Goal: Task Accomplishment & Management: Complete application form

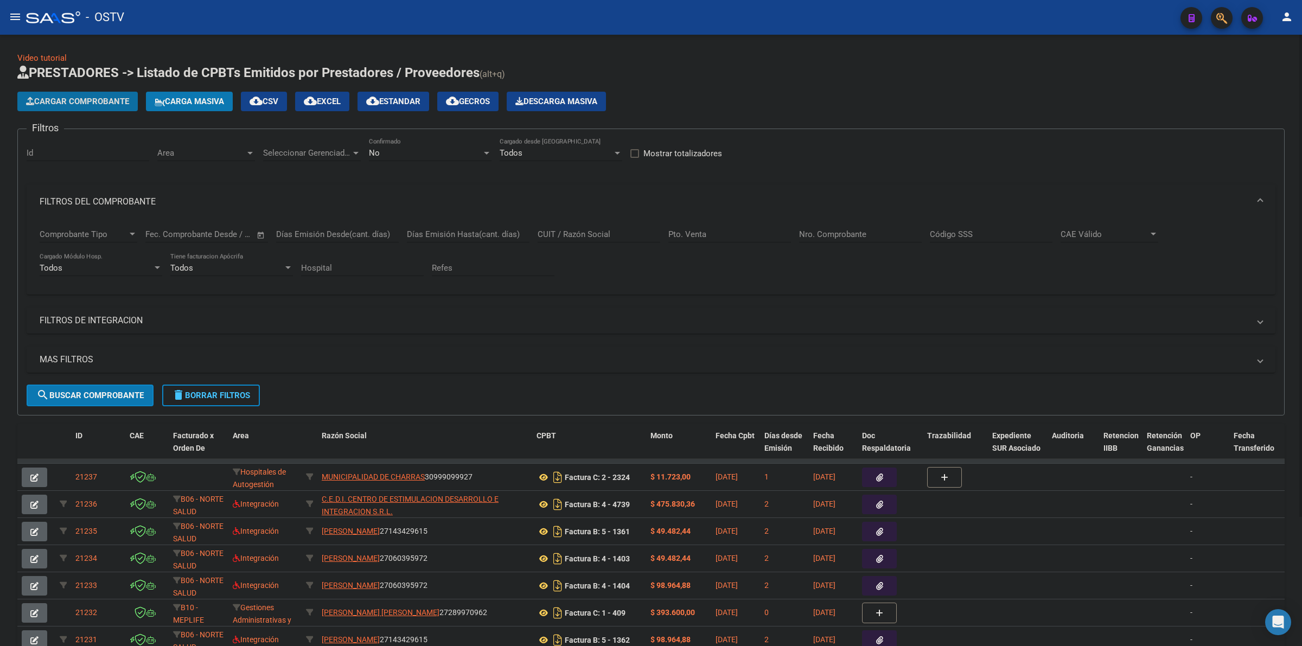
click at [85, 104] on span "Cargar Comprobante" at bounding box center [77, 102] width 103 height 10
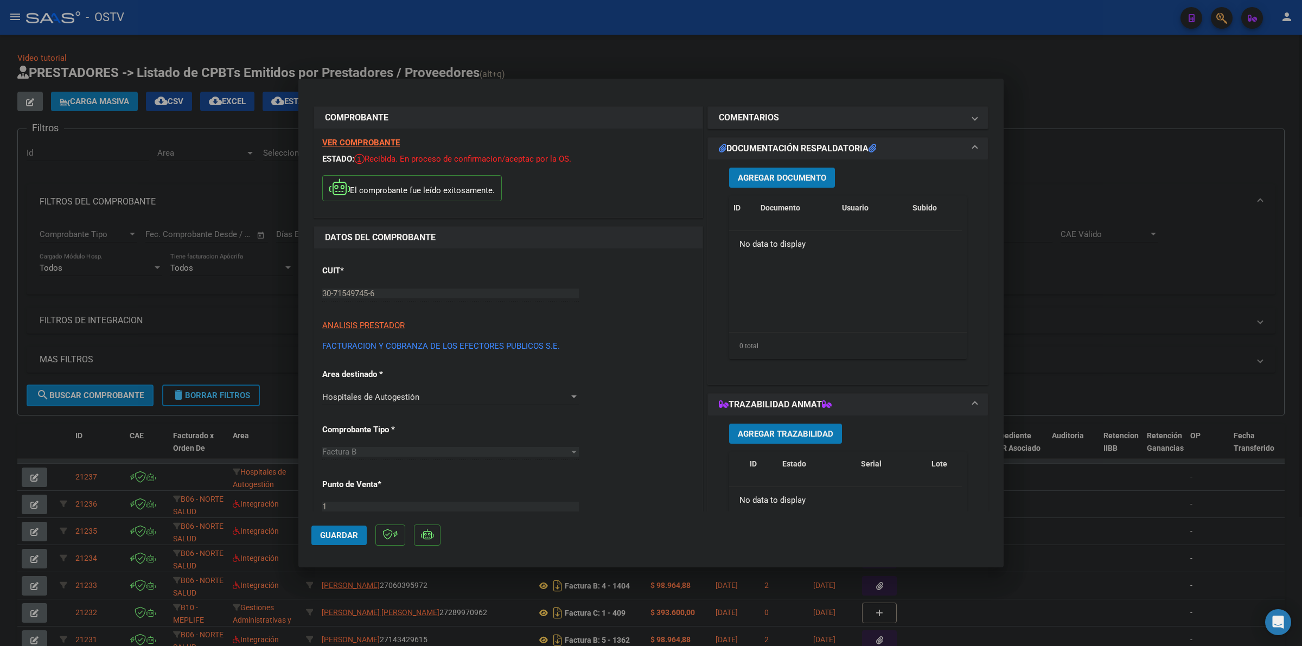
click at [744, 175] on span "Agregar Documento" at bounding box center [782, 178] width 88 height 10
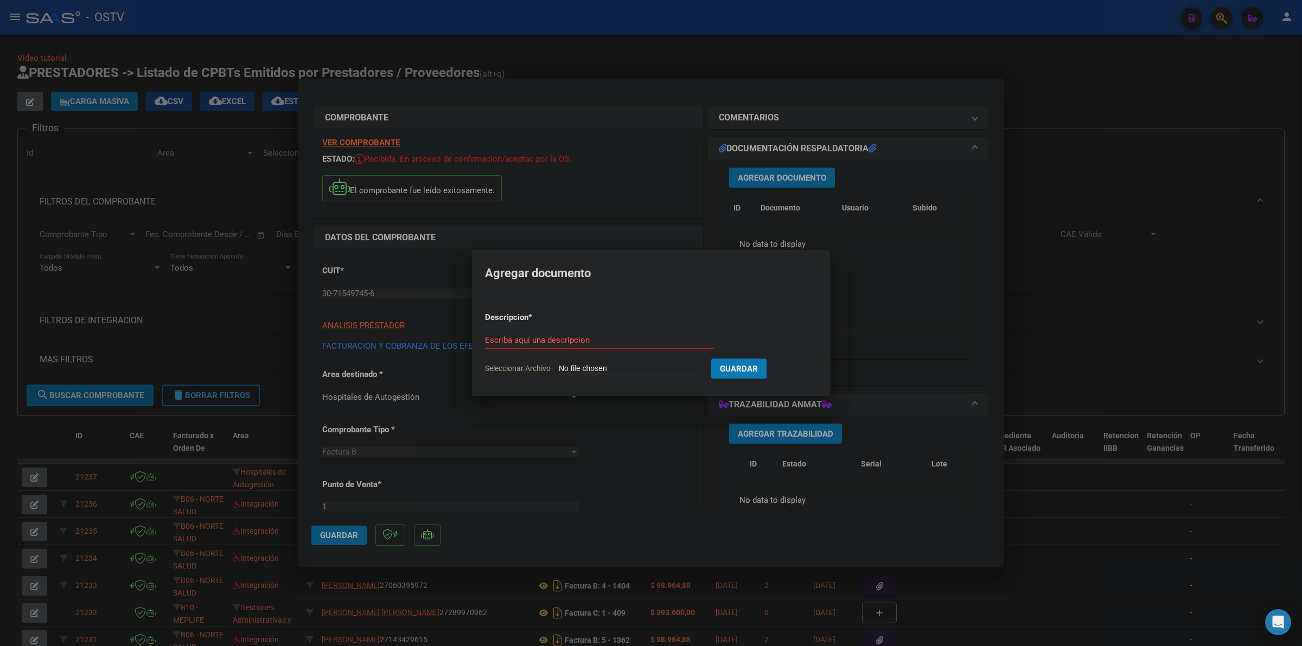
type input "C:\fakepath\FACTURA - 1 85602 - FACOEP.pdf"
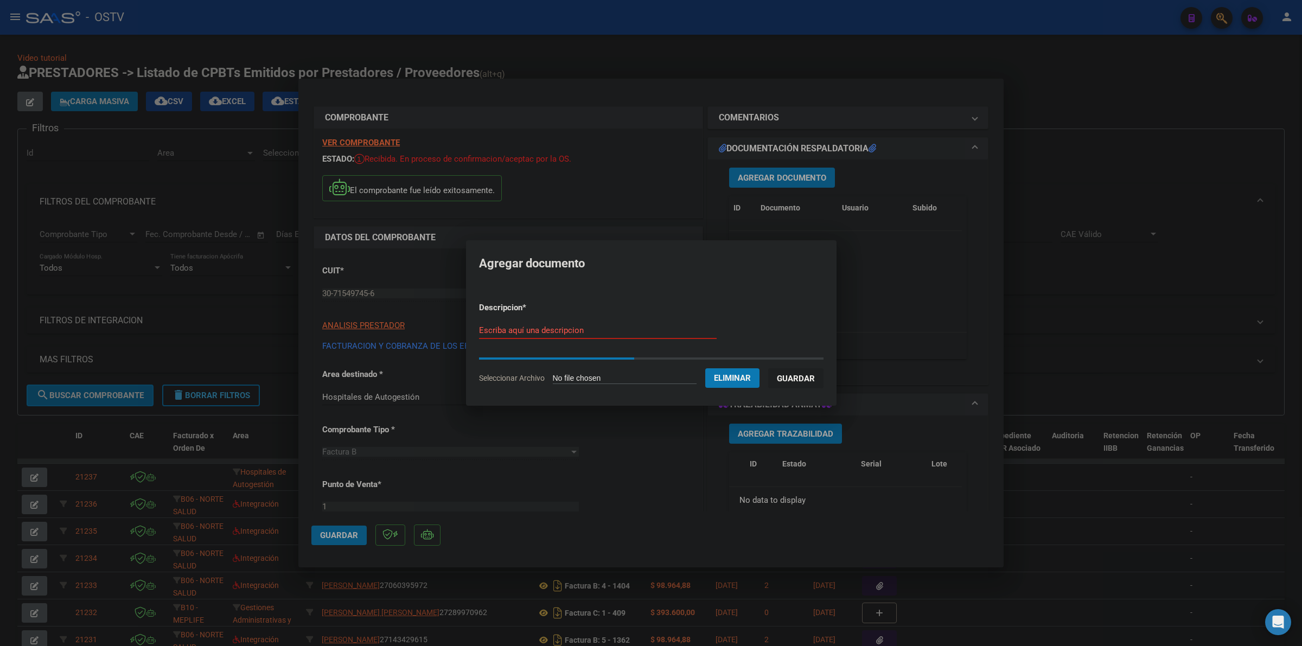
click at [543, 335] on div "Escriba aquí una descripcion" at bounding box center [598, 330] width 238 height 16
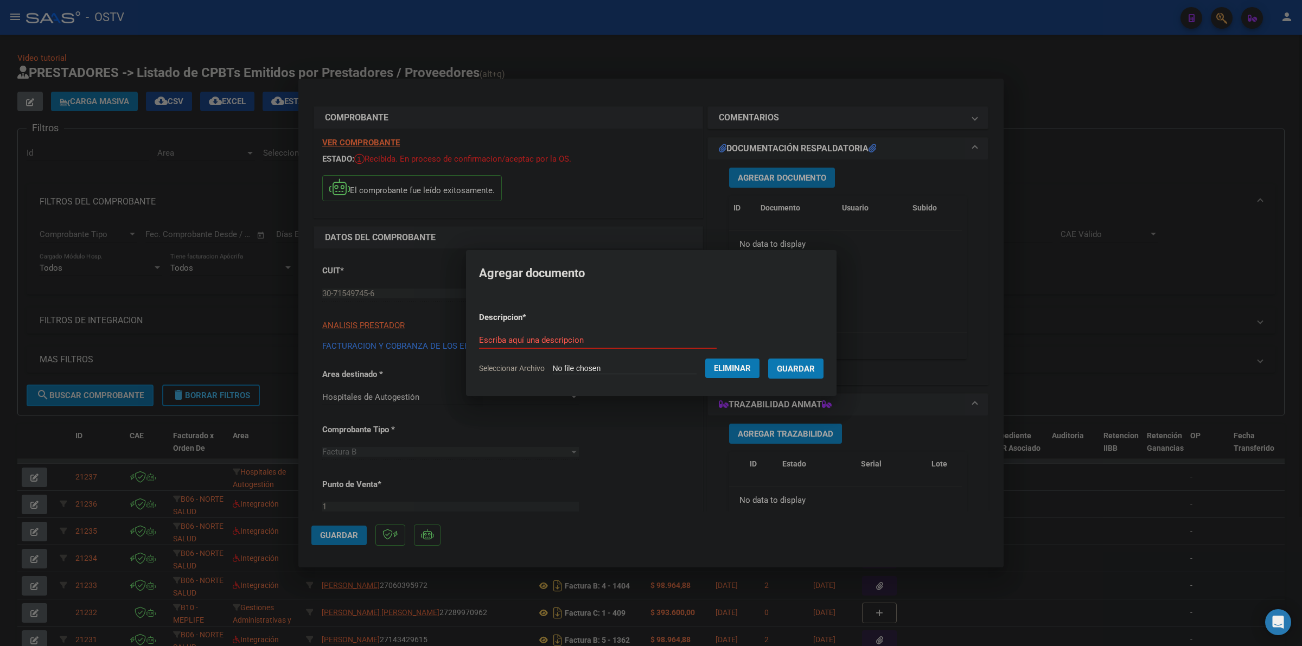
click at [543, 332] on div "Escriba aquí una descripcion" at bounding box center [598, 340] width 238 height 16
click at [541, 338] on input "Escriba aquí una descripcion" at bounding box center [598, 340] width 238 height 10
type input "FACOEP"
click at [768, 358] on button "Guardar" at bounding box center [795, 368] width 55 height 20
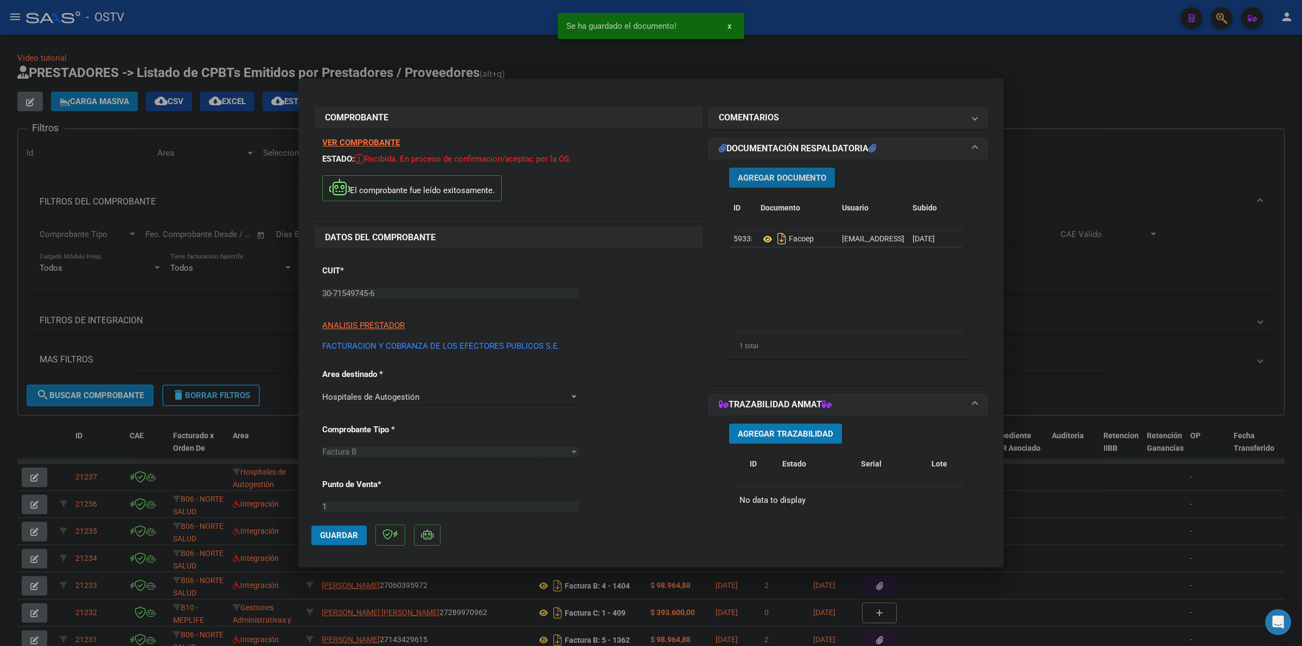
click at [805, 169] on button "Agregar Documento" at bounding box center [782, 178] width 106 height 20
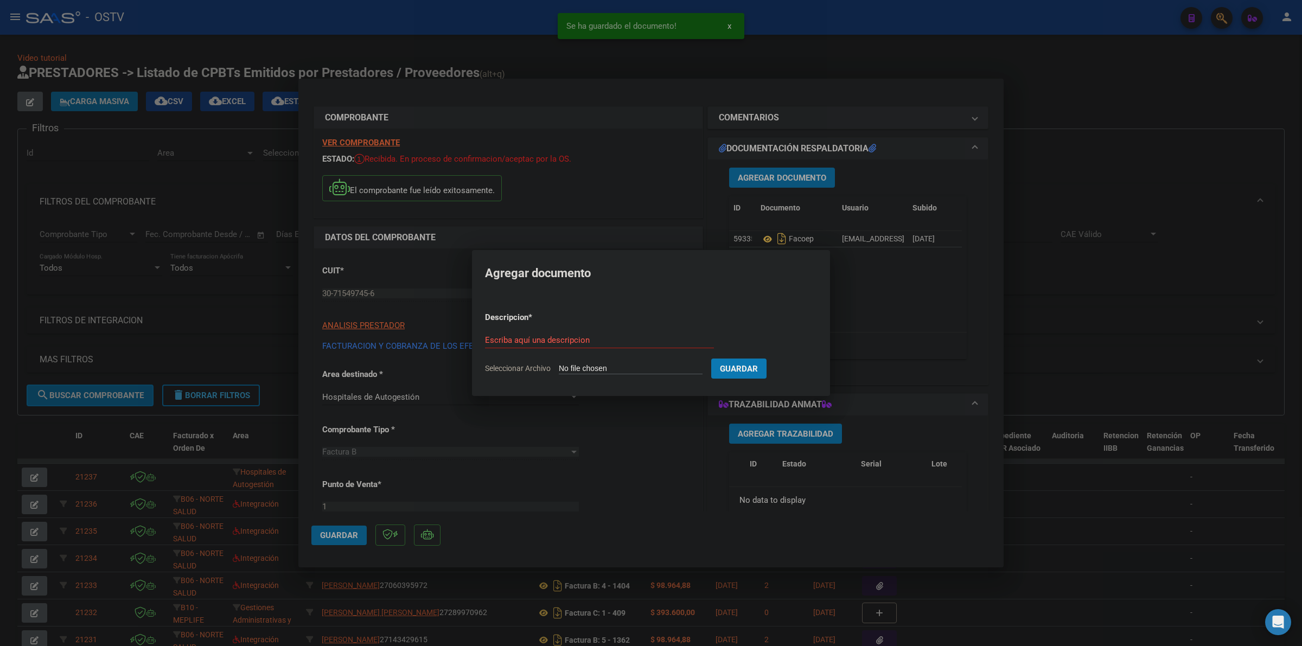
type input "C:\fakepath\ANEXO - 1 85602 - FACOEP.pdf"
type input "ANEXO"
click at [768, 358] on button "Guardar" at bounding box center [795, 368] width 55 height 20
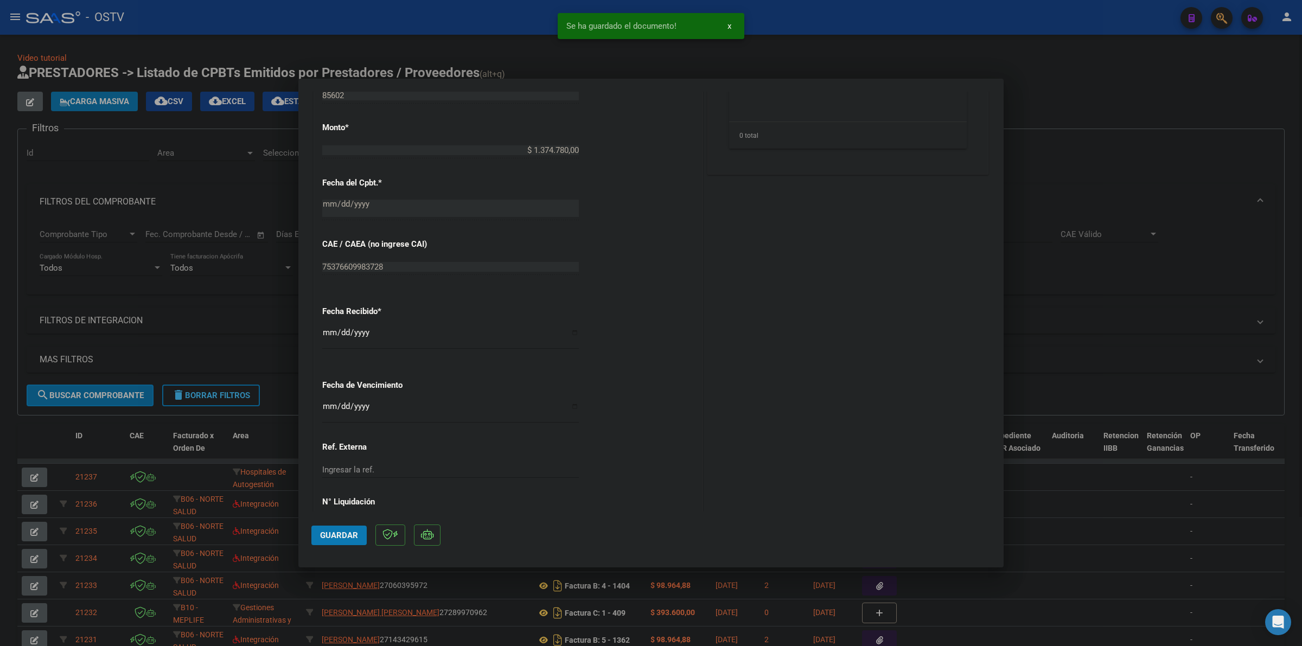
scroll to position [508, 0]
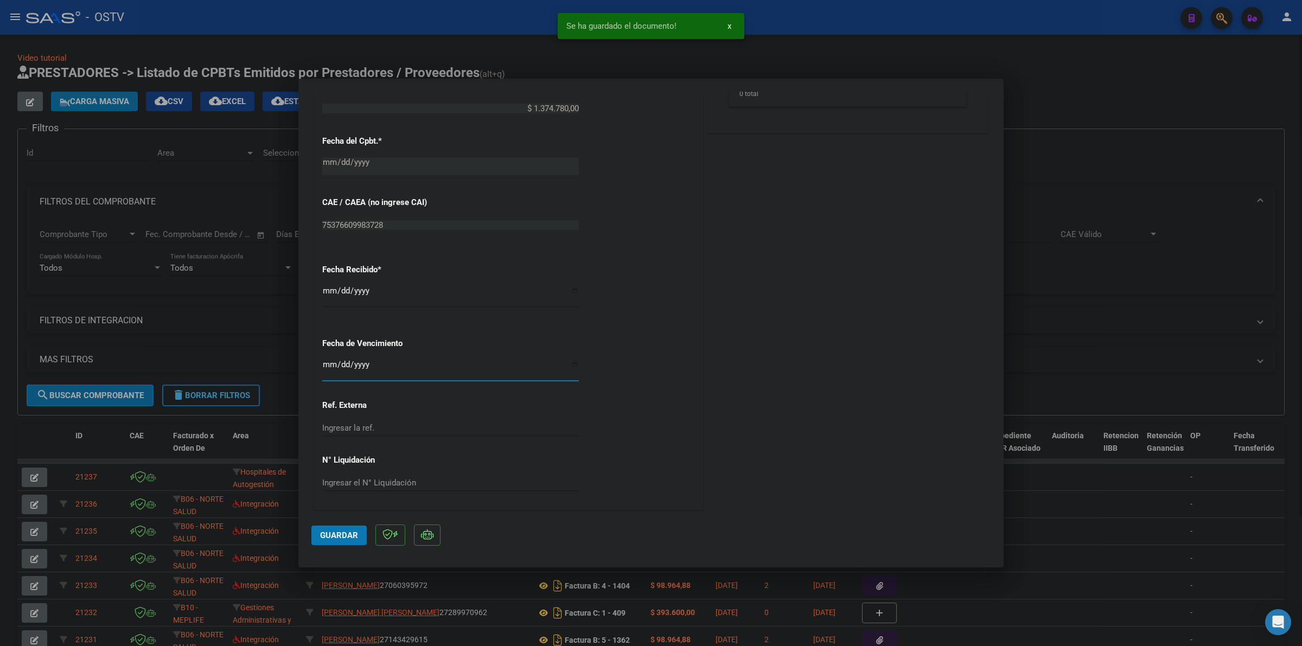
click at [331, 369] on input "Ingresar la fecha" at bounding box center [450, 368] width 257 height 17
type input "[DATE]"
click at [357, 530] on span "Guardar" at bounding box center [339, 535] width 38 height 10
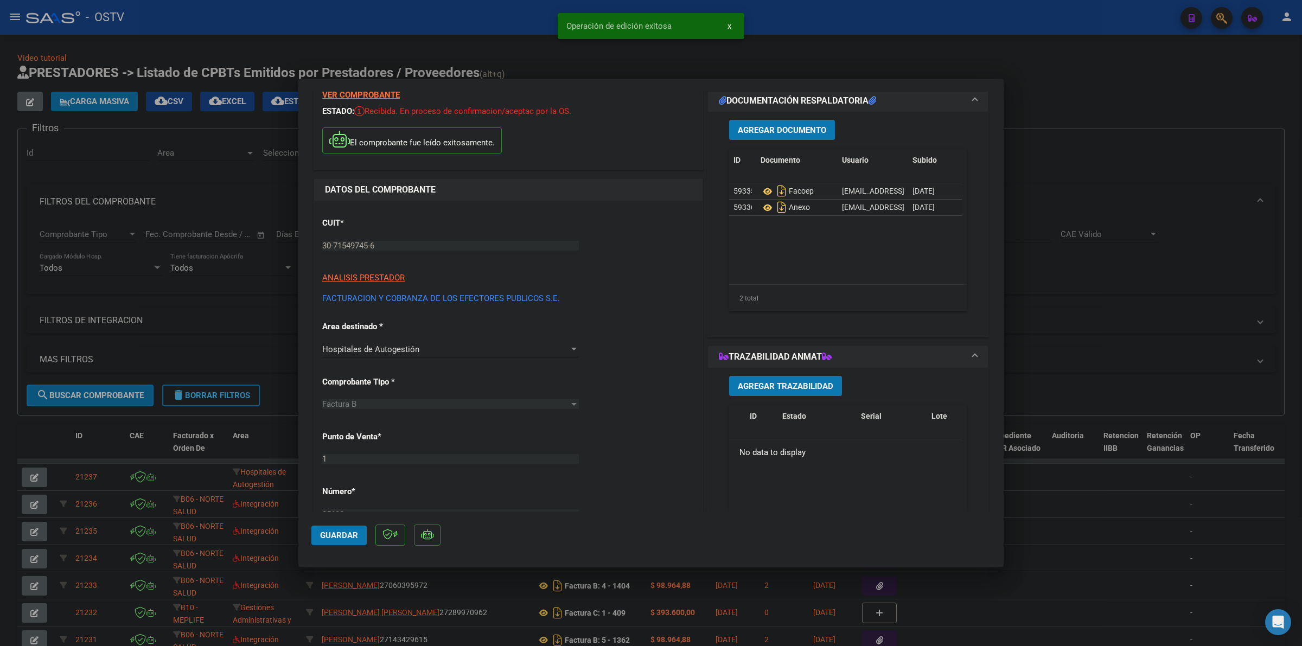
scroll to position [0, 0]
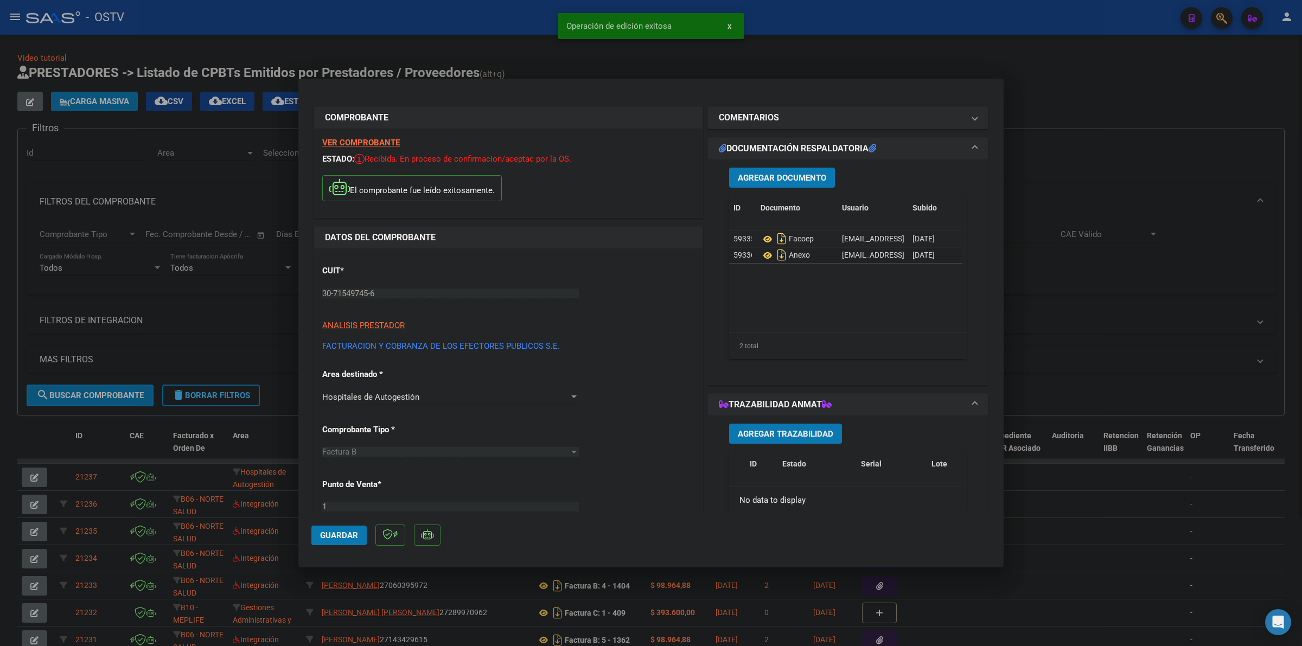
drag, startPoint x: 351, startPoint y: 536, endPoint x: 879, endPoint y: 418, distance: 541.3
click at [351, 534] on span "Guardar" at bounding box center [339, 535] width 38 height 10
drag, startPoint x: 202, startPoint y: 99, endPoint x: 114, endPoint y: 95, distance: 87.9
click at [201, 99] on div at bounding box center [651, 323] width 1302 height 646
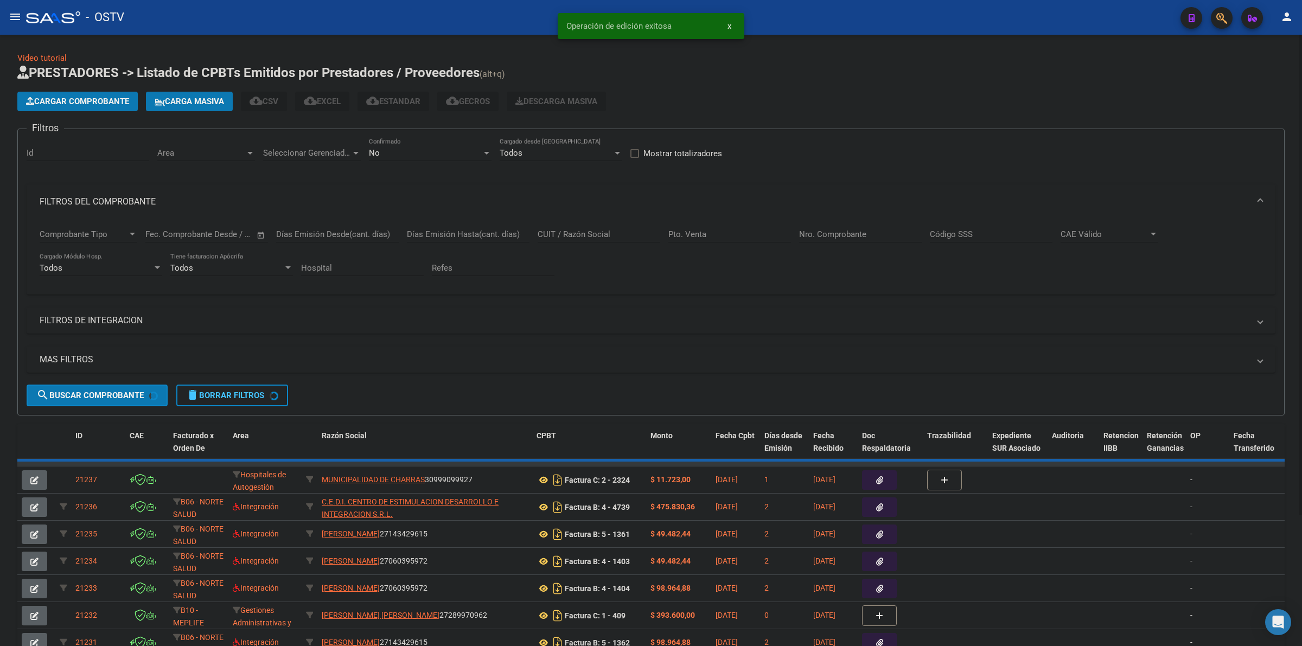
click at [104, 98] on span "Cargar Comprobante" at bounding box center [77, 102] width 103 height 10
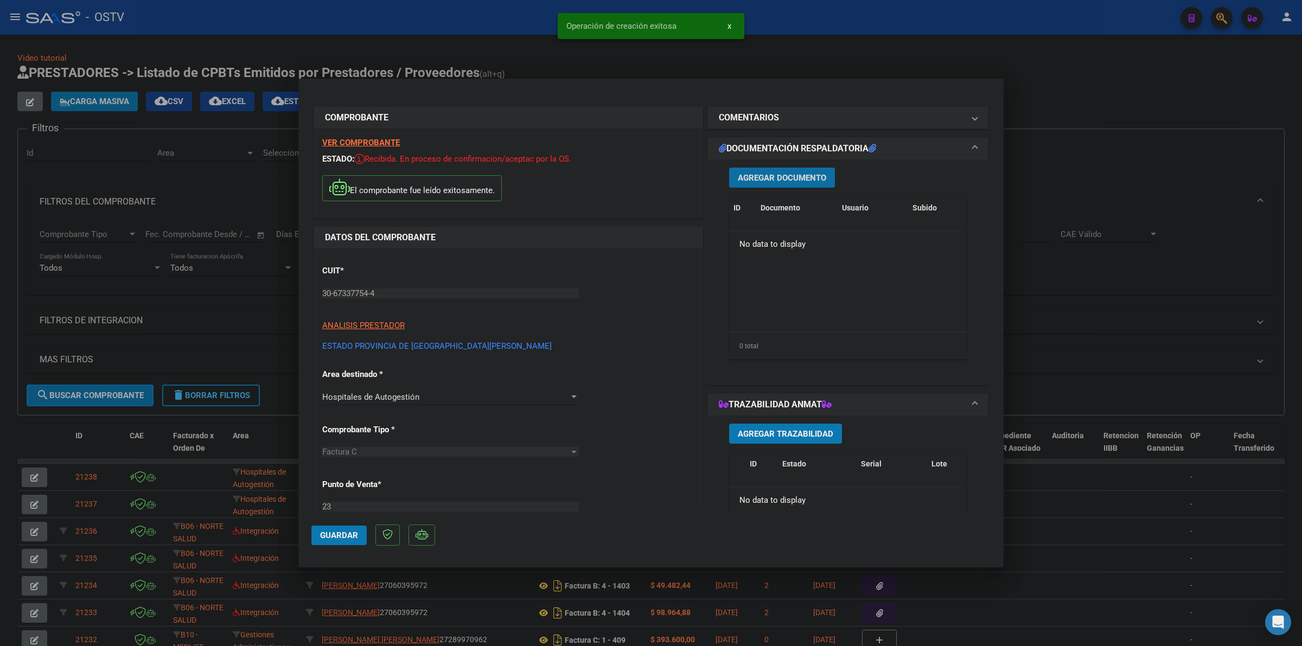
click at [802, 175] on span "Agregar Documento" at bounding box center [782, 178] width 88 height 10
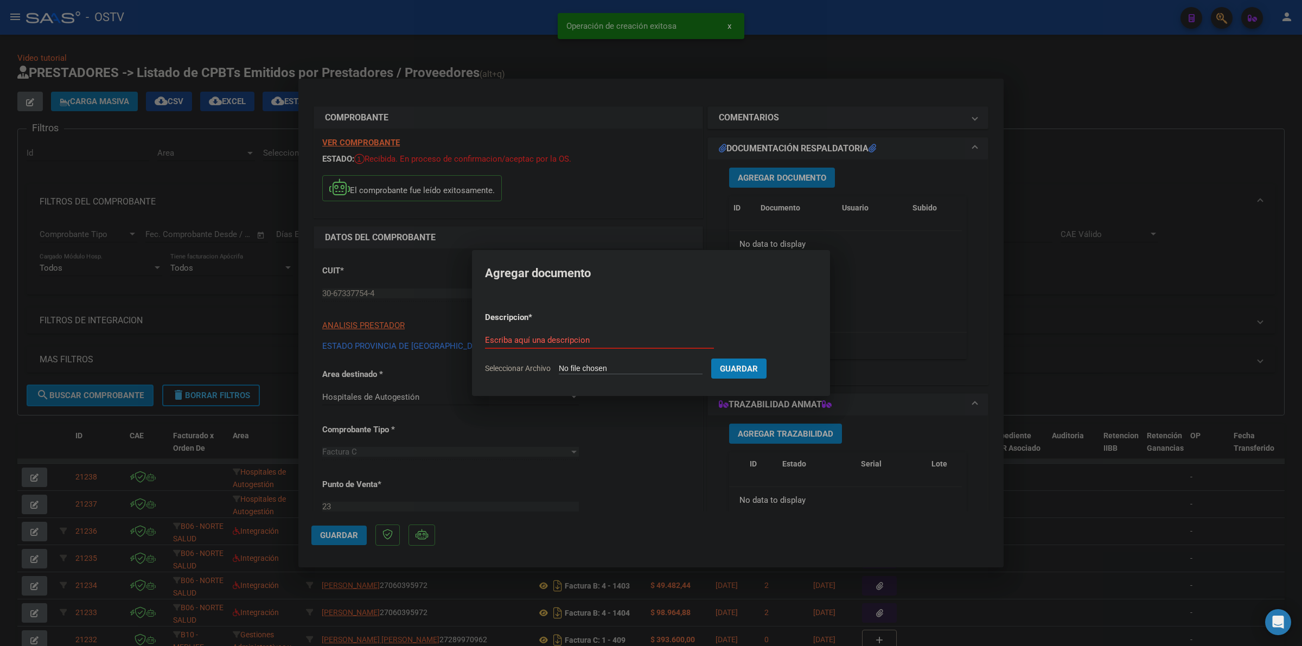
type input "C:\fakepath\FACTURA - 23 4035 - ESTADO [GEOGRAPHIC_DATA][PERSON_NAME]pdf"
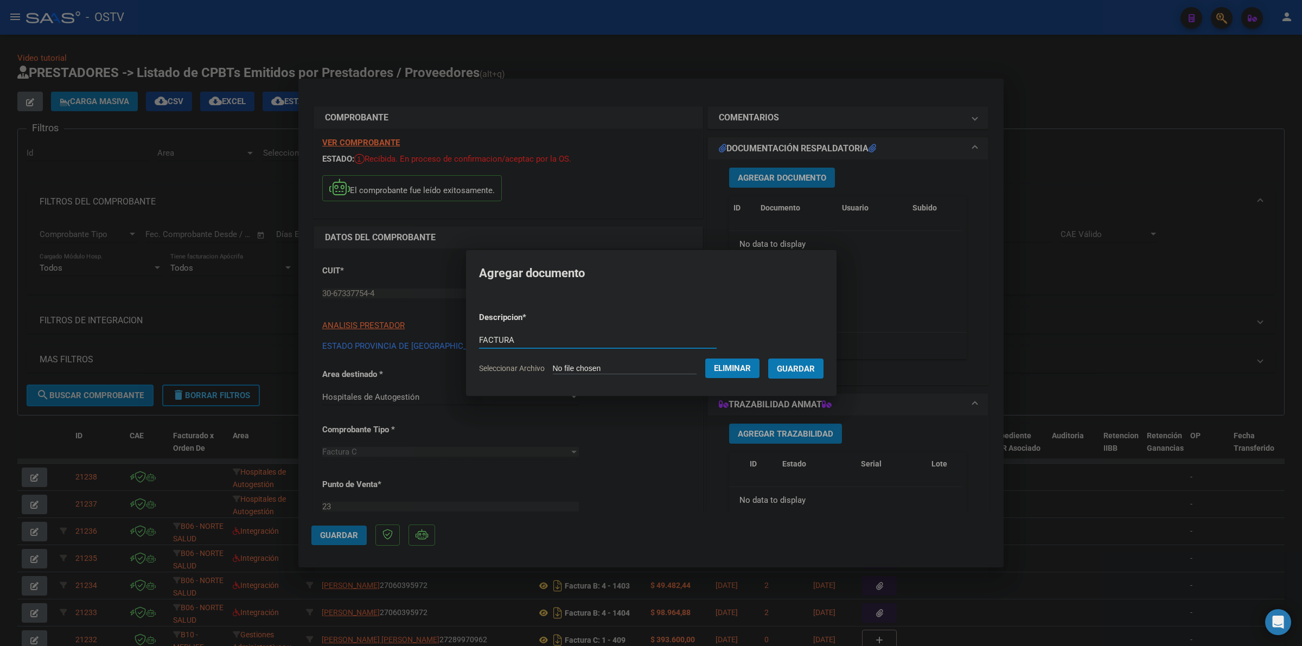
type input "FACTURA"
click at [768, 358] on button "Guardar" at bounding box center [795, 368] width 55 height 20
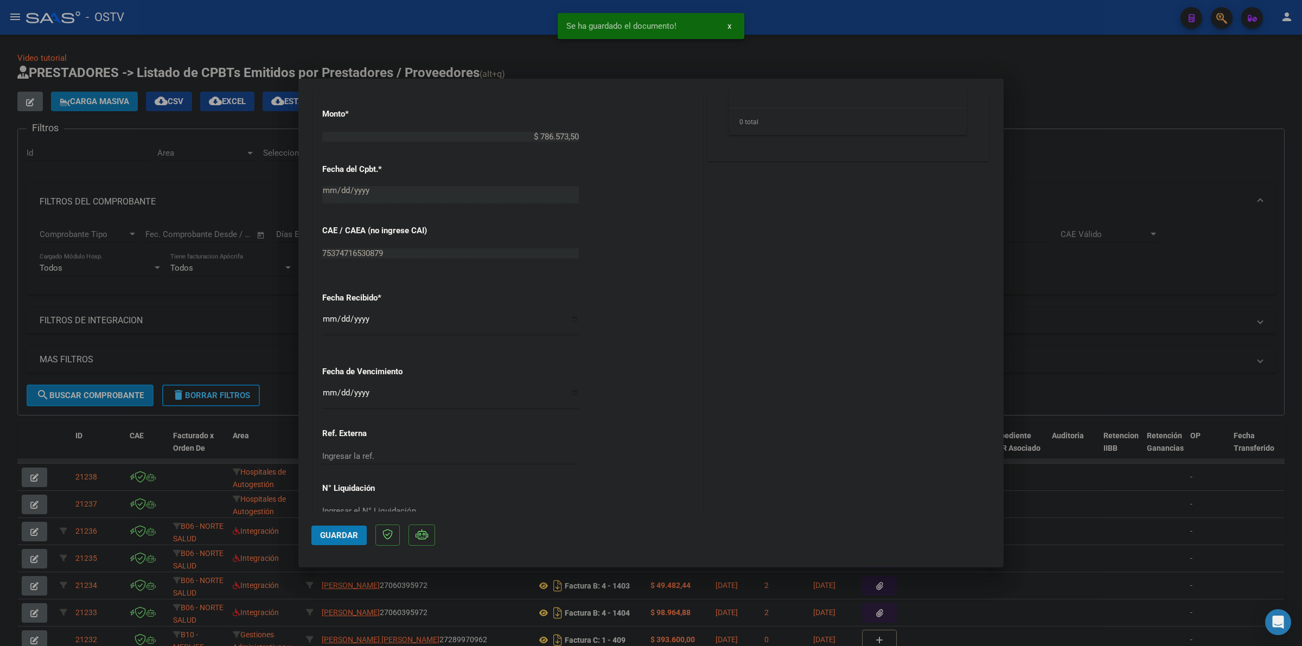
scroll to position [508, 0]
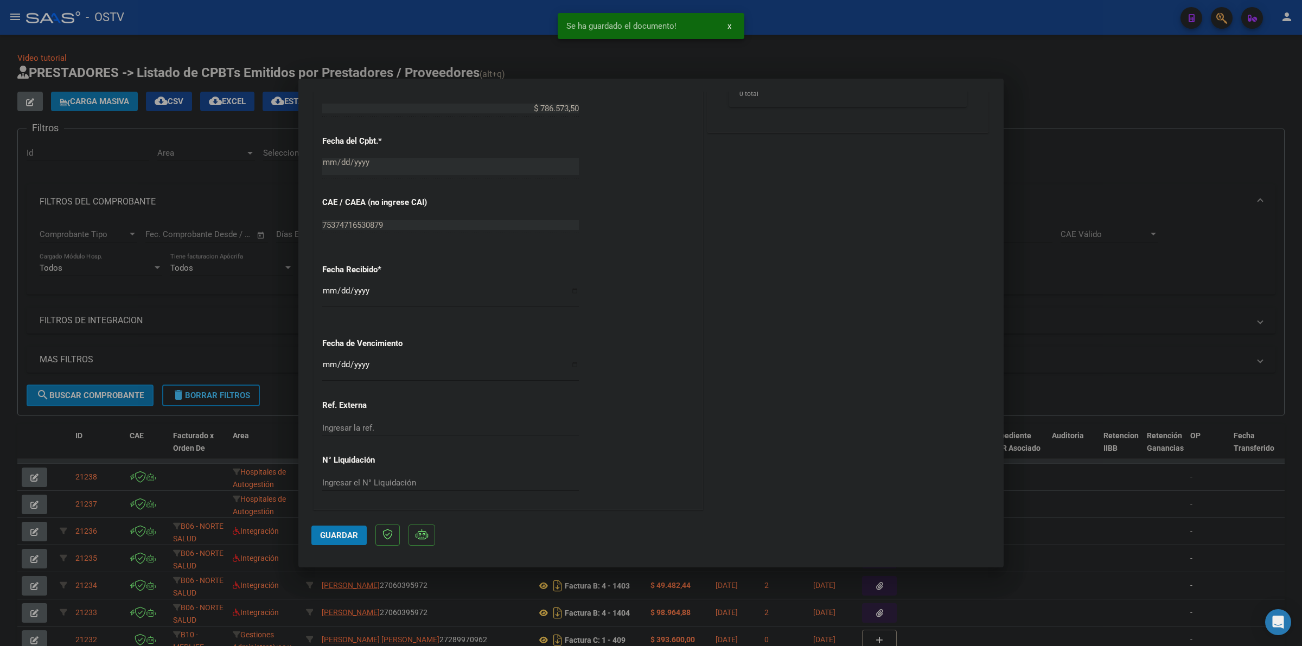
click at [329, 366] on input "Ingresar la fecha" at bounding box center [450, 368] width 257 height 17
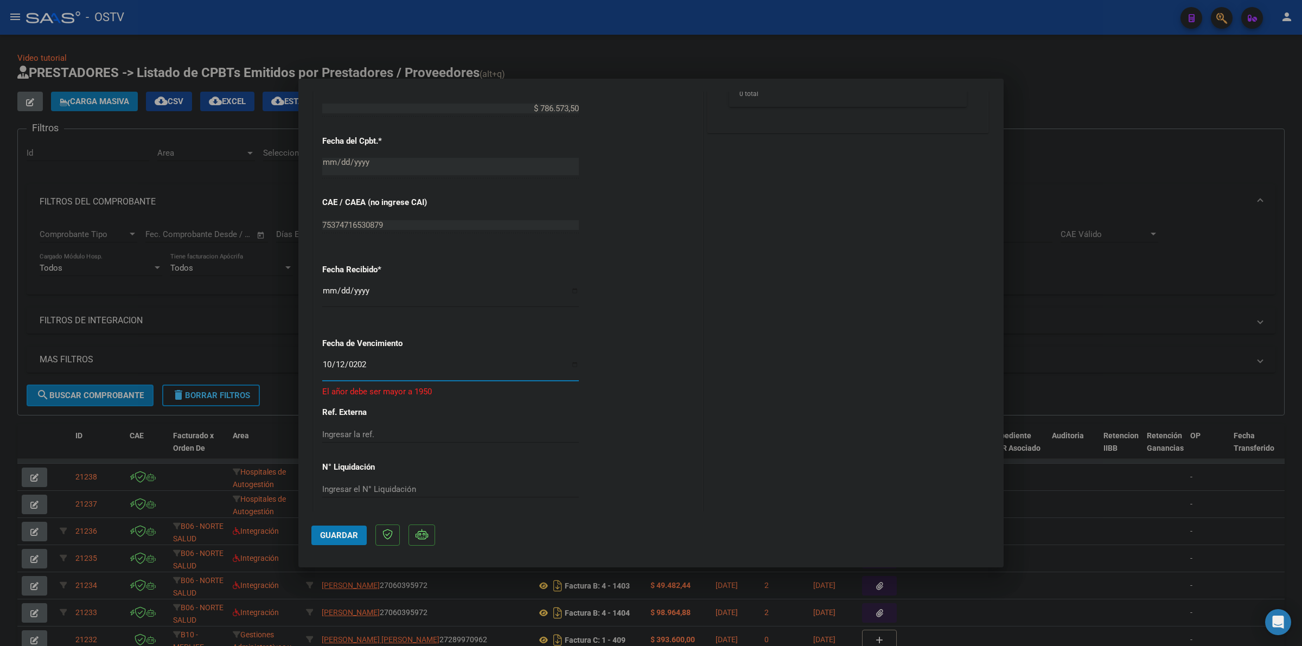
type input "[DATE]"
drag, startPoint x: 343, startPoint y: 537, endPoint x: 360, endPoint y: 529, distance: 18.7
click at [345, 536] on span "Guardar" at bounding box center [339, 535] width 38 height 10
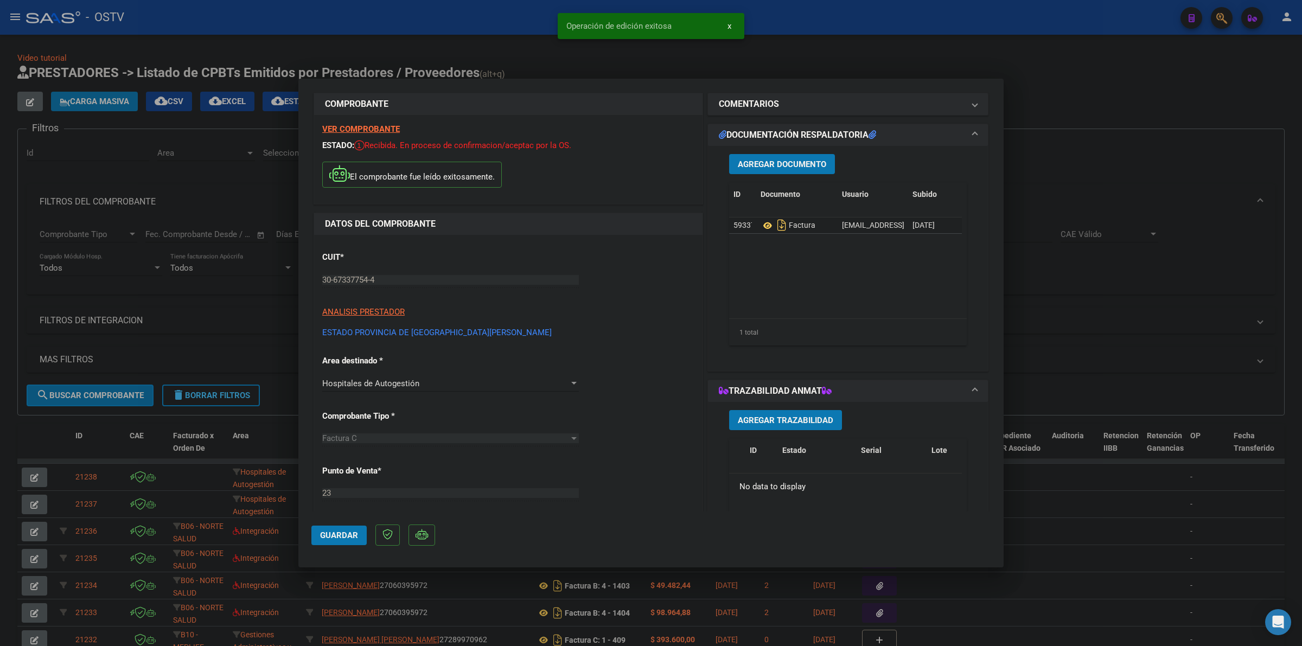
scroll to position [0, 0]
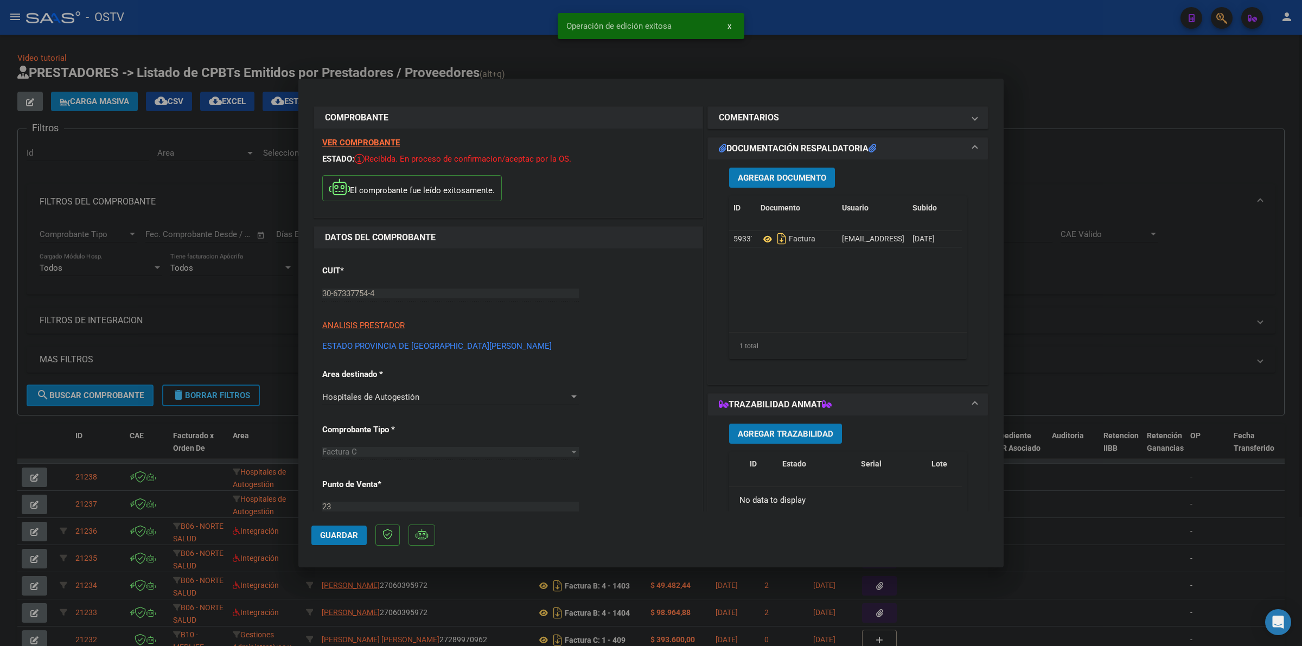
drag, startPoint x: 1082, startPoint y: 114, endPoint x: 266, endPoint y: 134, distance: 816.5
click at [1080, 114] on div at bounding box center [651, 323] width 1302 height 646
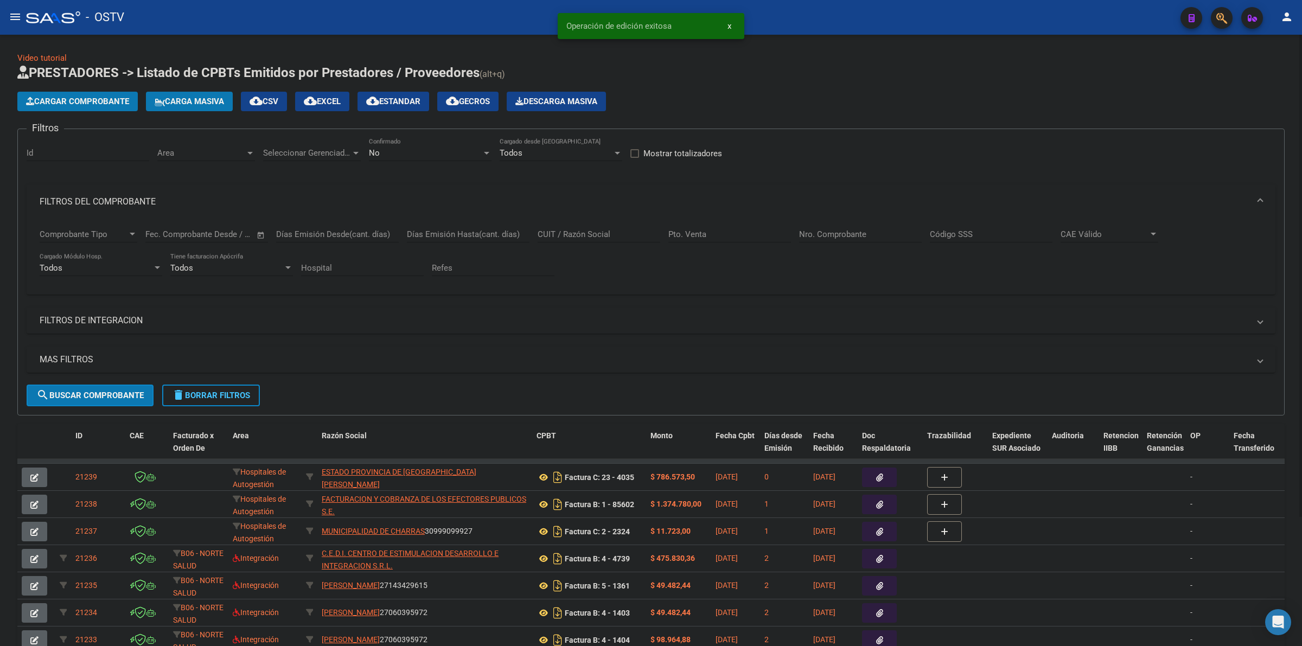
click at [102, 101] on span "Cargar Comprobante" at bounding box center [77, 102] width 103 height 10
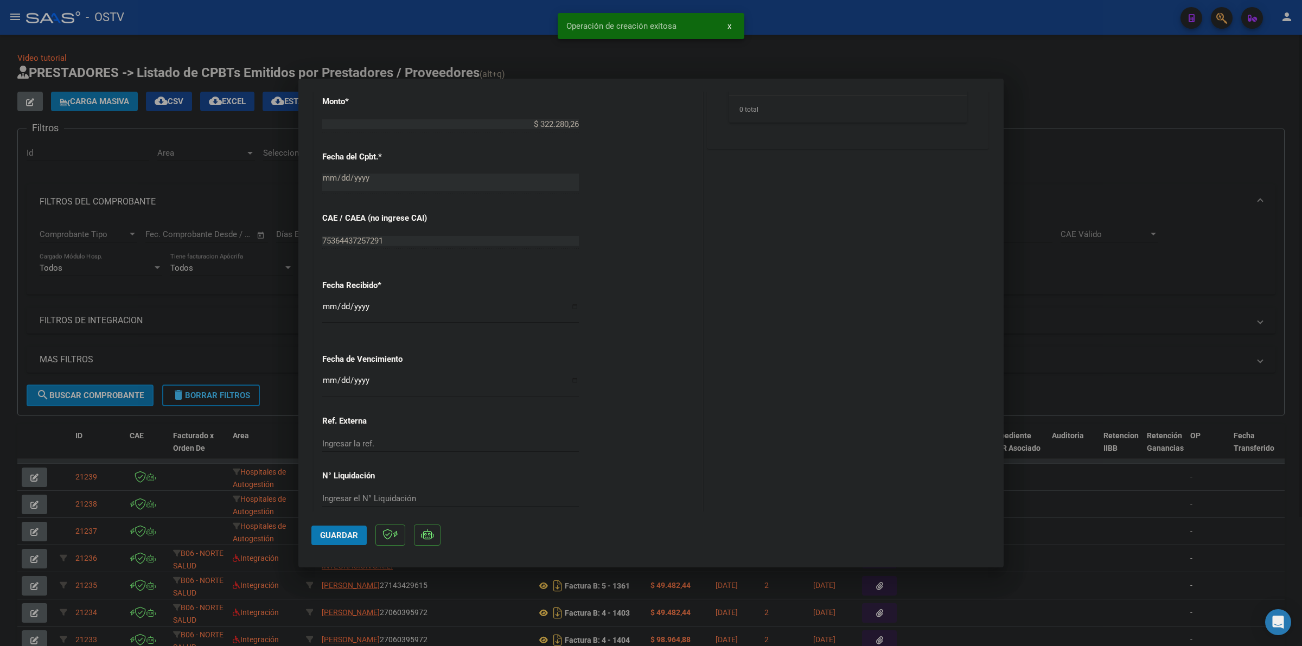
scroll to position [508, 0]
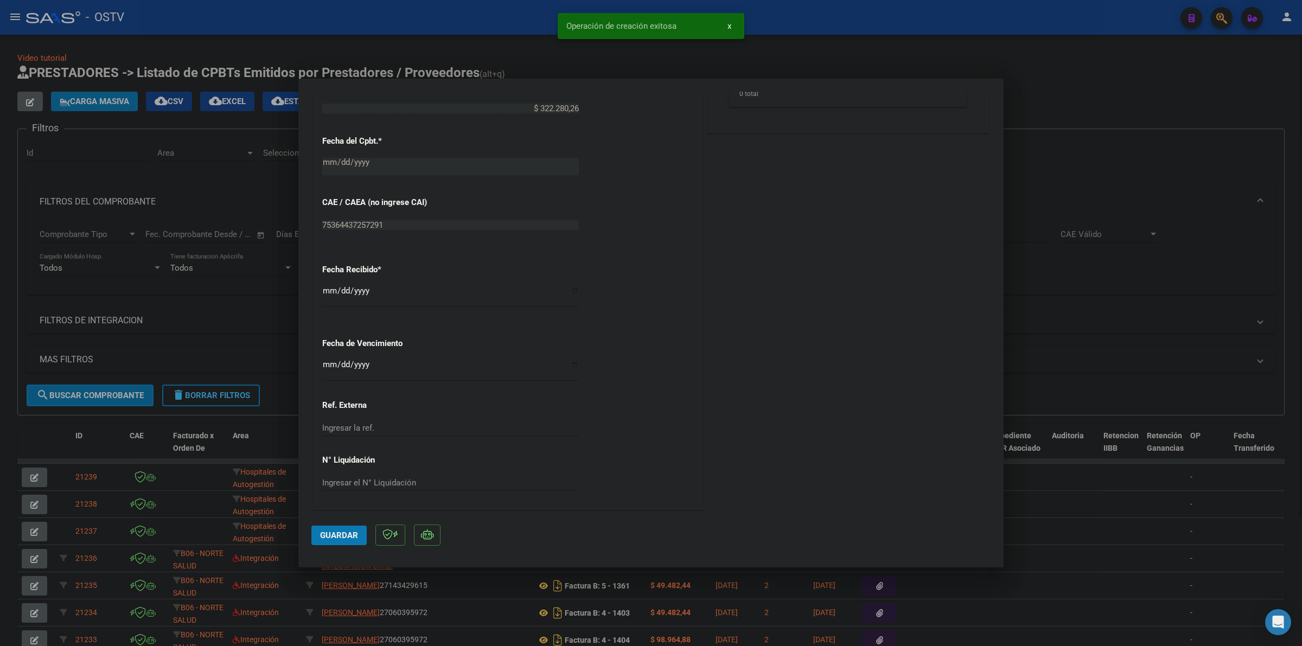
click at [324, 364] on input "Ingresar la fecha" at bounding box center [450, 368] width 257 height 17
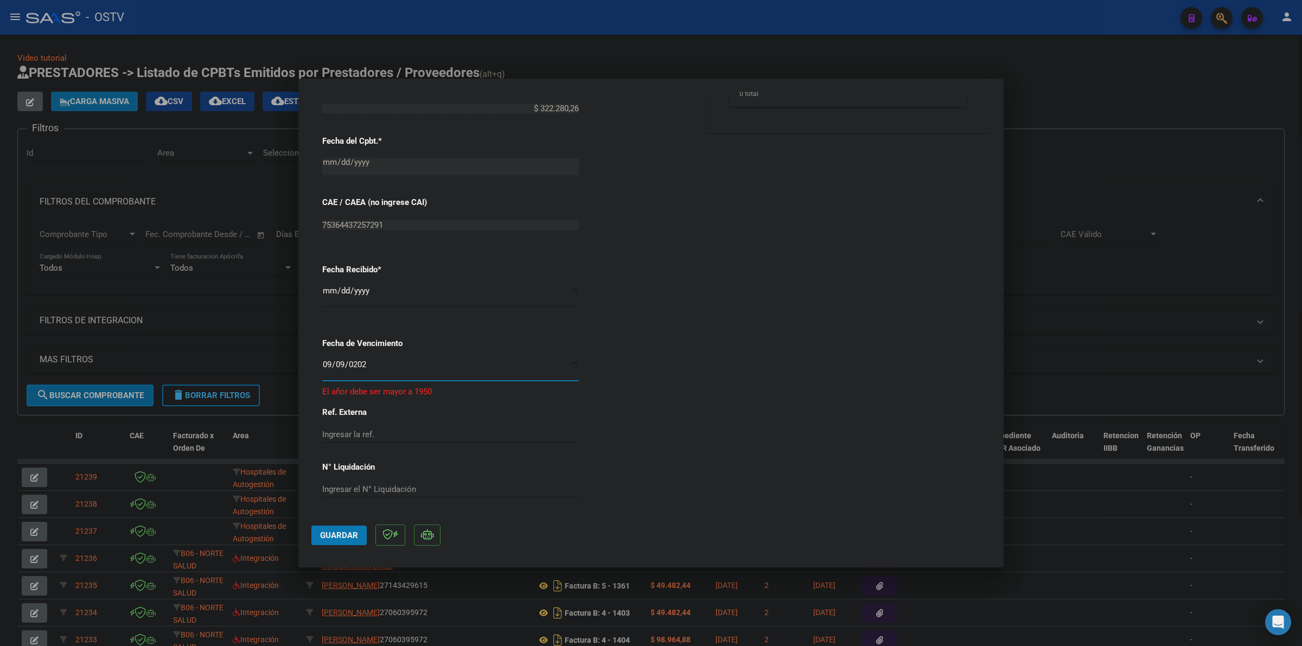
type input "[DATE]"
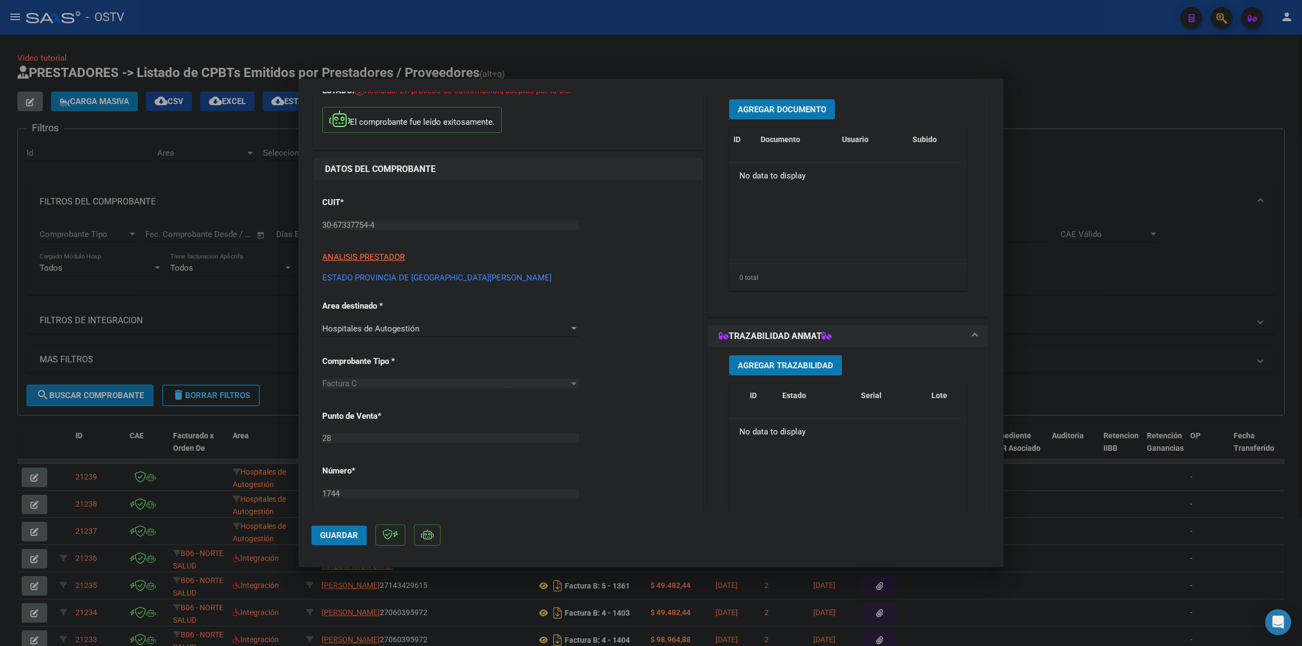
scroll to position [11, 0]
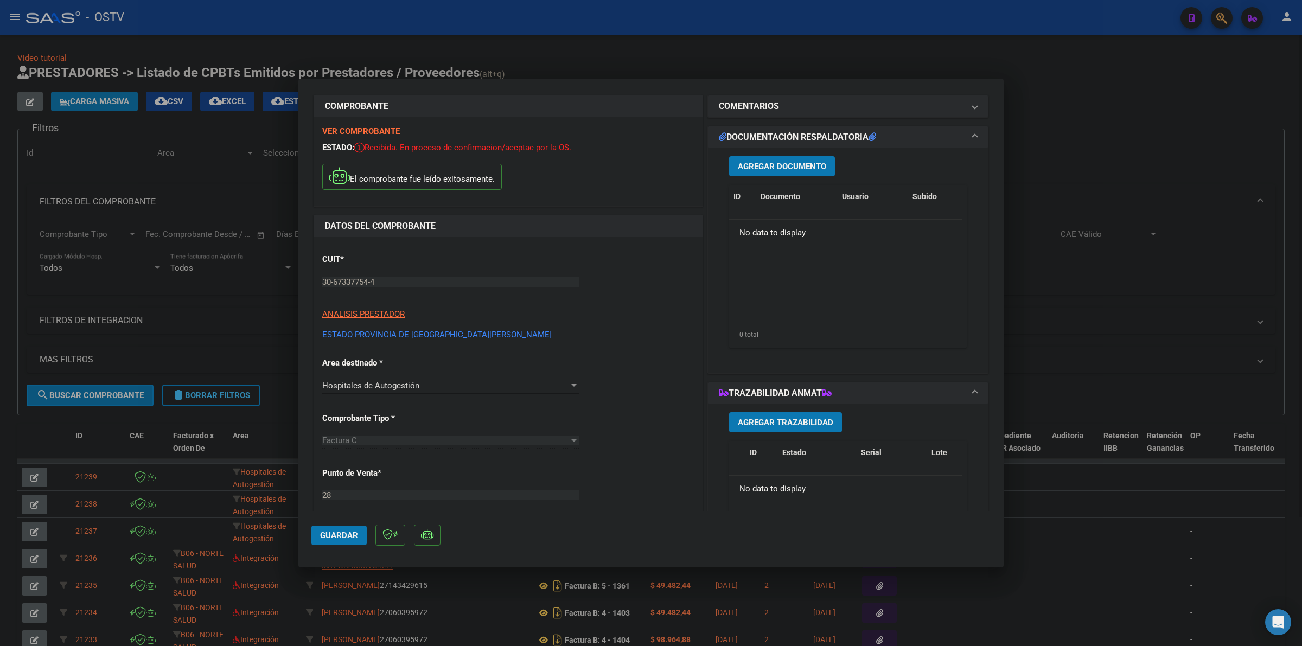
click at [801, 160] on button "Agregar Documento" at bounding box center [782, 166] width 106 height 20
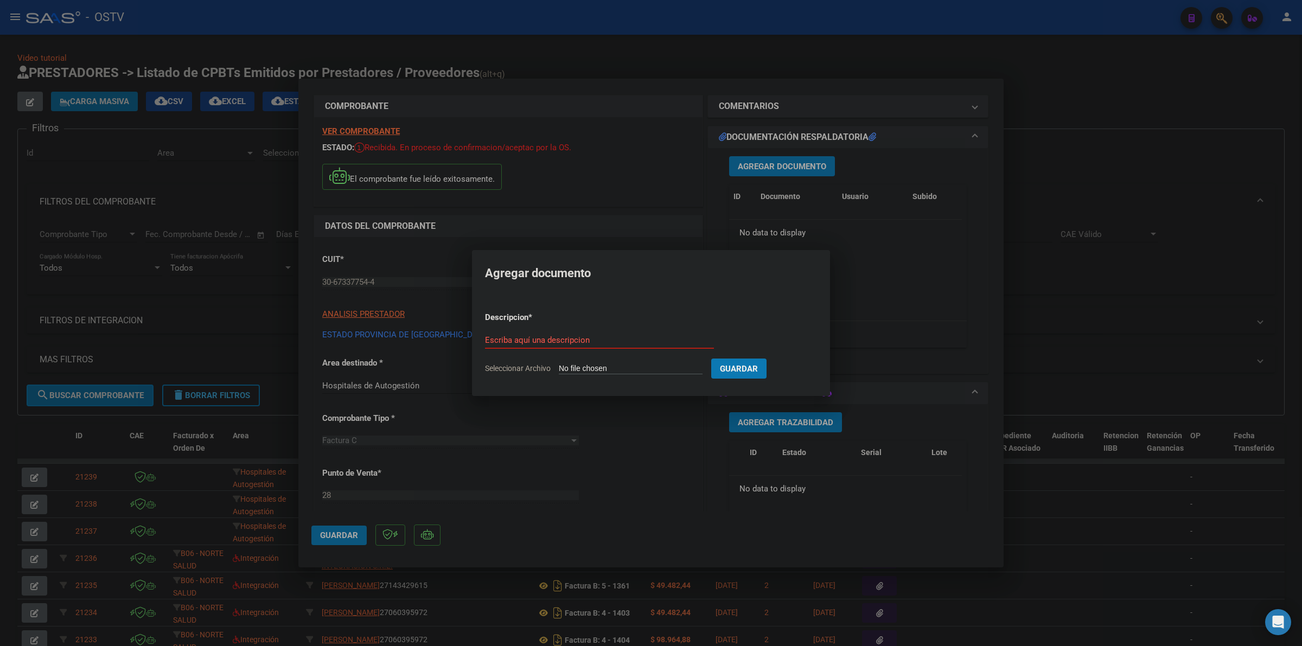
type input "C:\fakepath\FACTURA - 28 1744 - ESTADO PROVINCIA DE [GEOGRAPHIC_DATA][PERSON_NA…"
type input "FACTURA"
click at [768, 358] on button "Guardar" at bounding box center [795, 368] width 55 height 20
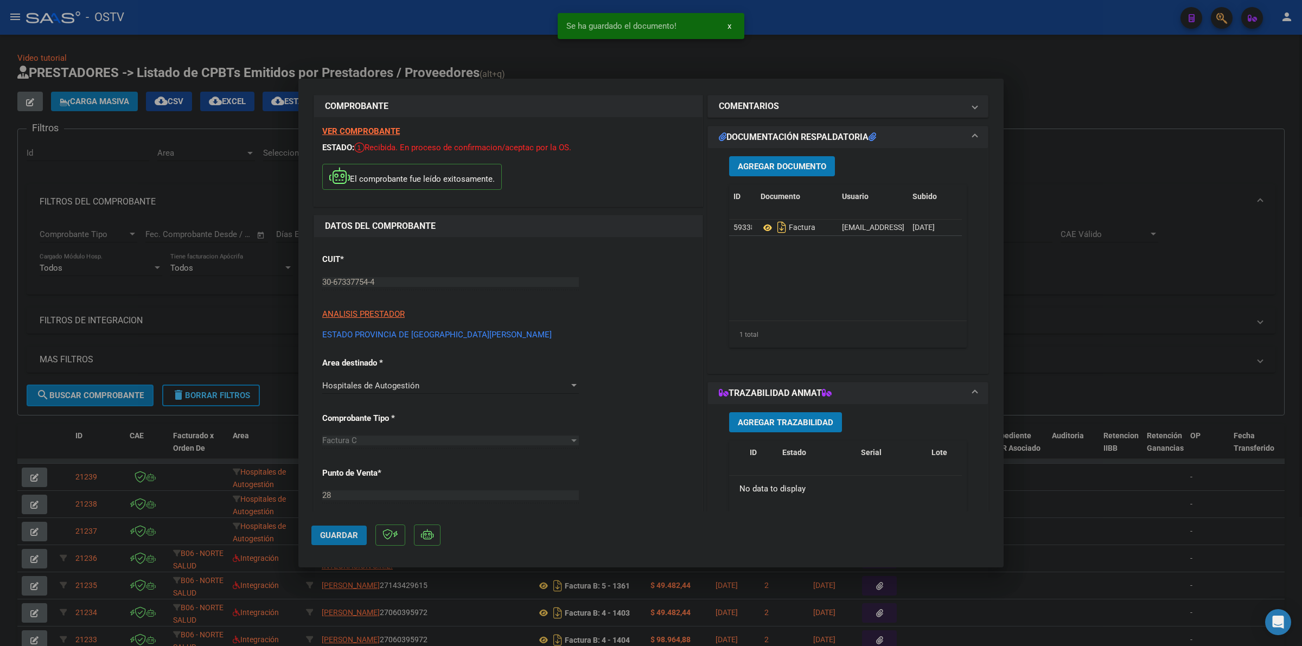
drag, startPoint x: 341, startPoint y: 537, endPoint x: 348, endPoint y: 534, distance: 7.6
click at [342, 536] on span "Guardar" at bounding box center [339, 535] width 38 height 10
click at [348, 533] on span "Guardar" at bounding box center [339, 535] width 38 height 10
click at [990, 73] on div at bounding box center [651, 323] width 1302 height 646
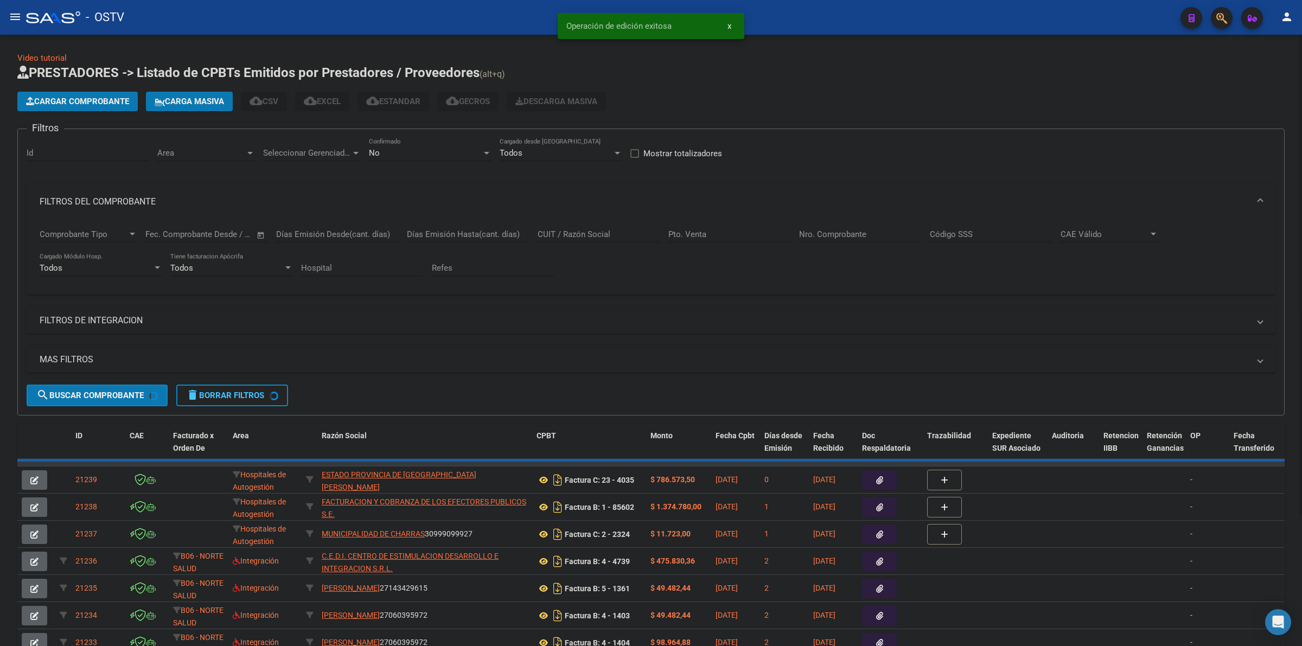
click at [1010, 53] on div "Video tutorial PRESTADORES -> Listado de CPBTs Emitidos por Prestadores / Prove…" at bounding box center [650, 410] width 1267 height 716
